Goal: Task Accomplishment & Management: Complete application form

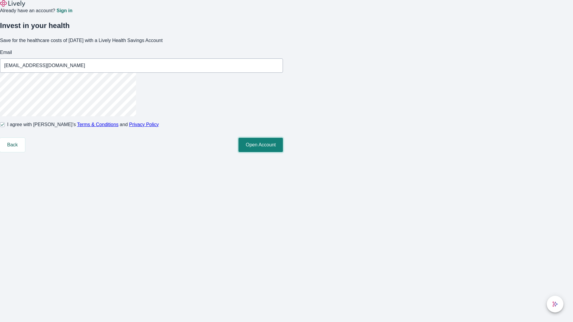
click at [283, 152] on button "Open Account" at bounding box center [261, 145] width 44 height 14
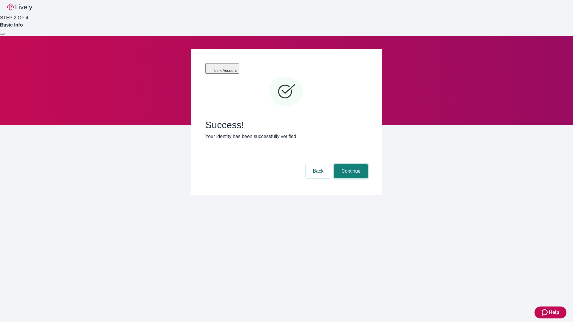
click at [350, 164] on button "Continue" at bounding box center [350, 171] width 33 height 14
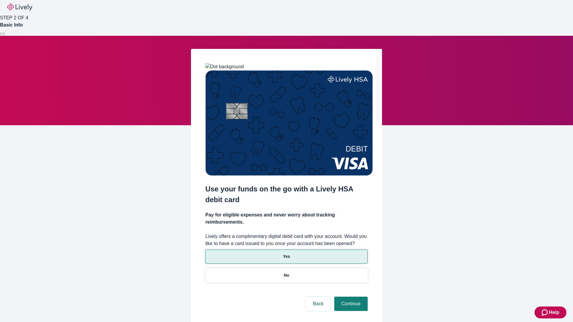
click at [286, 254] on p "Yes" at bounding box center [286, 257] width 7 height 6
click at [350, 297] on button "Continue" at bounding box center [350, 304] width 33 height 14
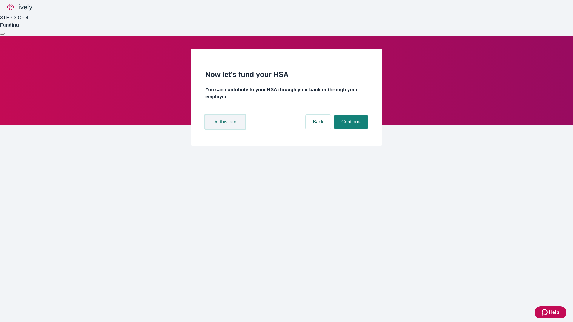
click at [226, 129] on button "Do this later" at bounding box center [225, 122] width 40 height 14
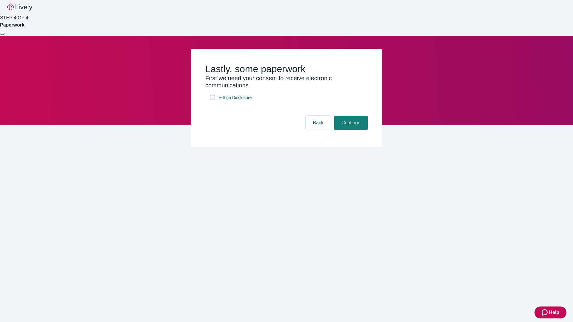
click at [213, 100] on input "E-Sign Disclosure" at bounding box center [212, 97] width 5 height 5
checkbox input "true"
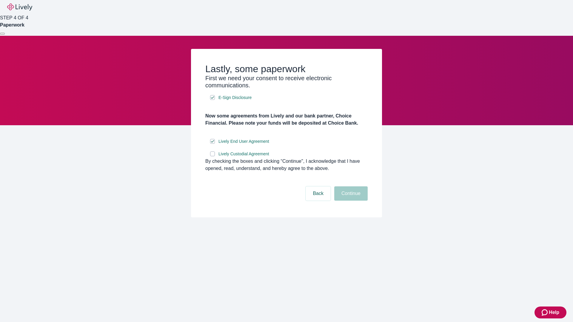
click at [213, 156] on input "Lively Custodial Agreement" at bounding box center [212, 154] width 5 height 5
checkbox input "true"
click at [350, 201] on button "Continue" at bounding box center [350, 194] width 33 height 14
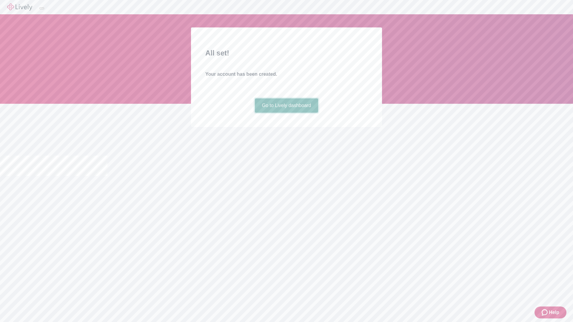
click at [286, 113] on link "Go to Lively dashboard" at bounding box center [287, 106] width 64 height 14
